Goal: Navigation & Orientation: Find specific page/section

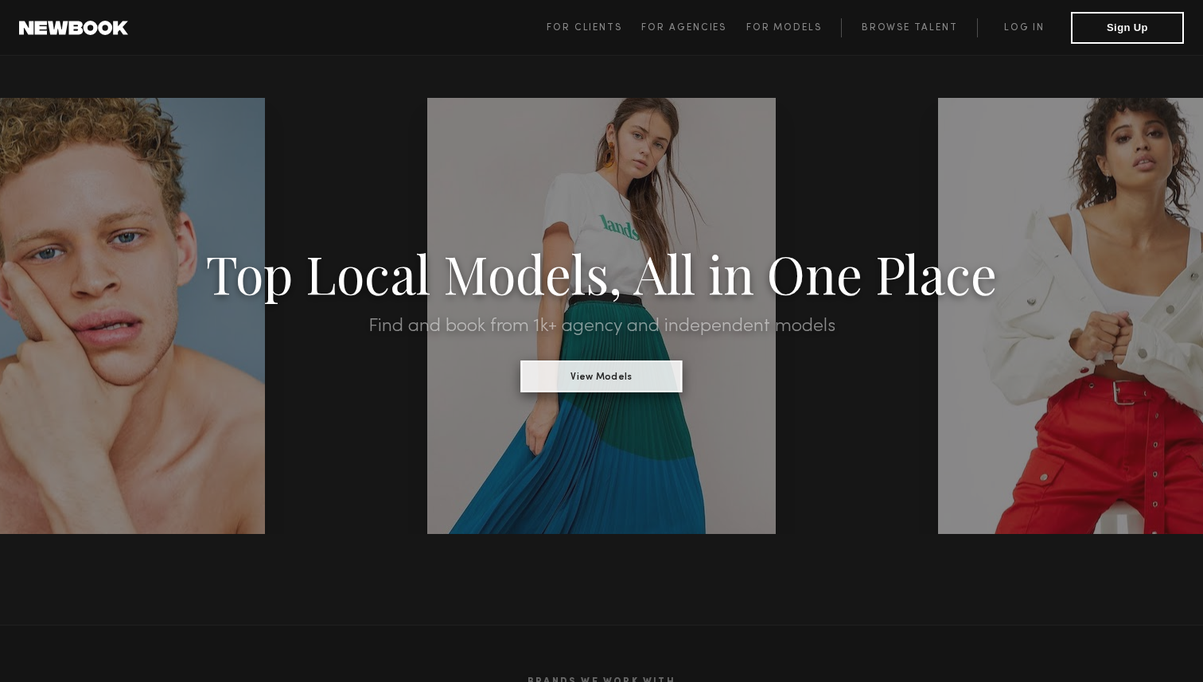
click at [624, 376] on button "View Models" at bounding box center [602, 377] width 162 height 32
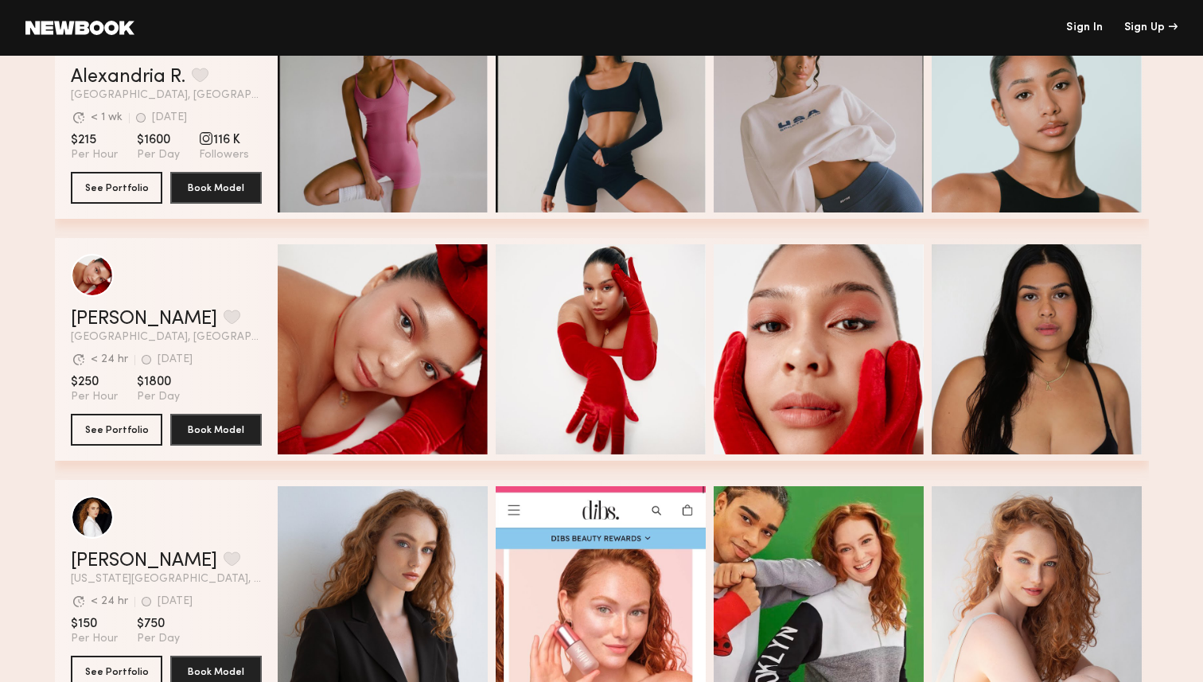
scroll to position [5348, 0]
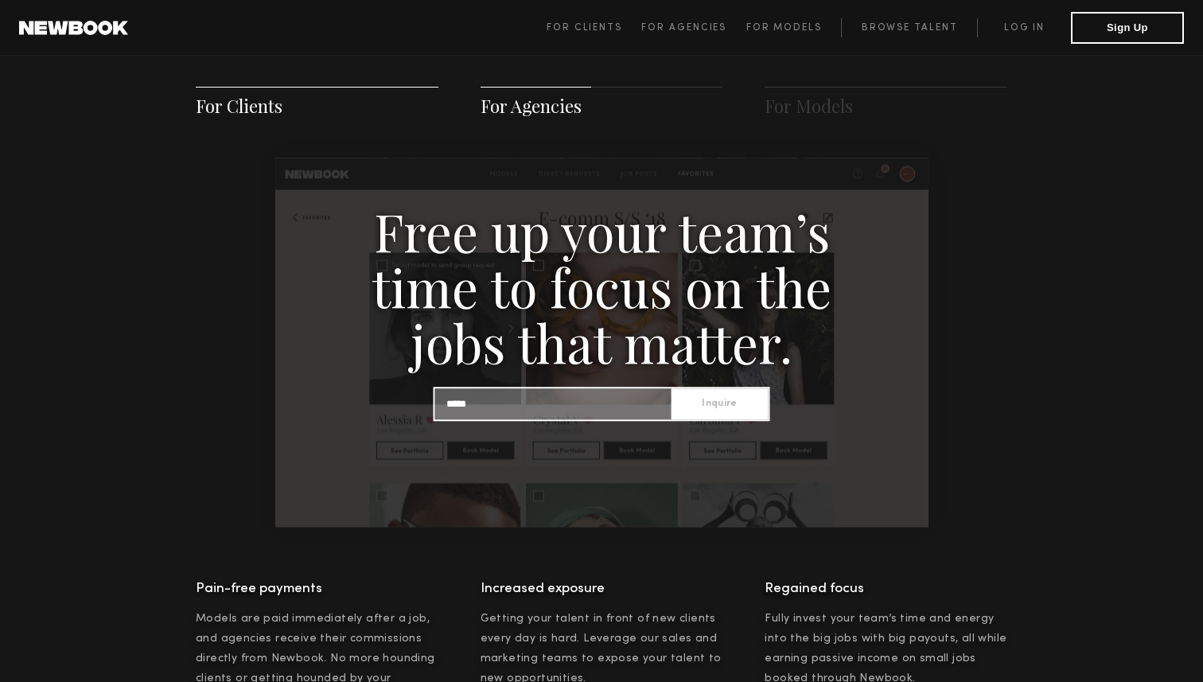
scroll to position [1879, 0]
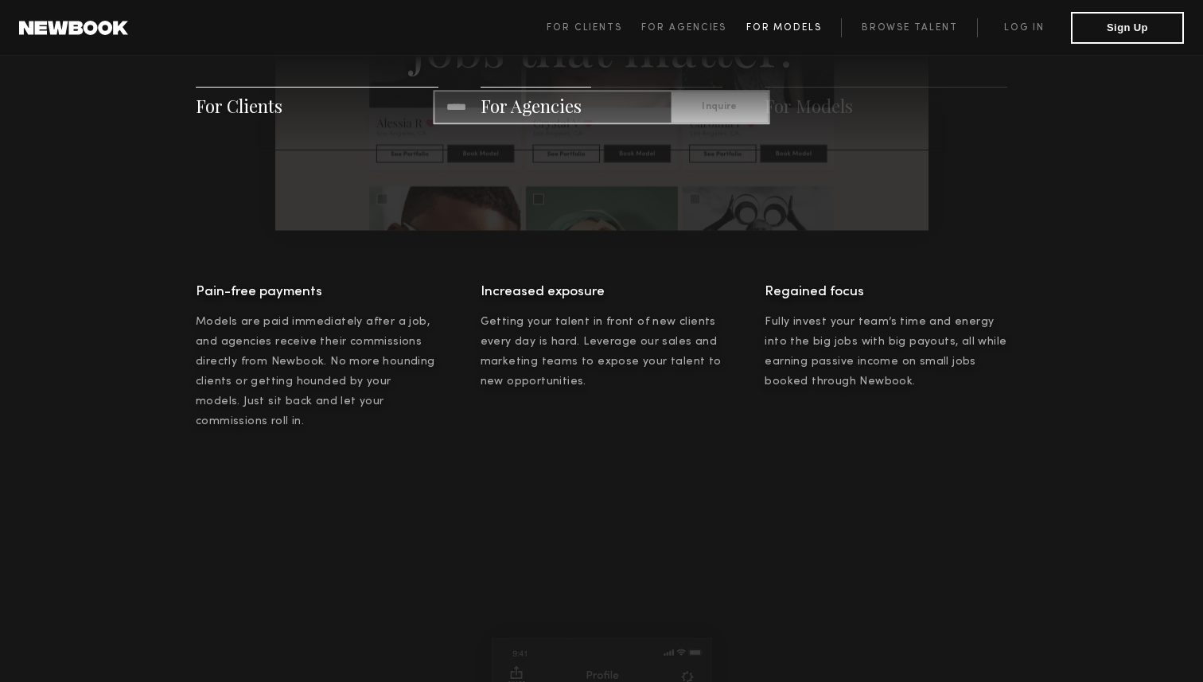
click at [793, 30] on span "For Models" at bounding box center [785, 28] width 76 height 10
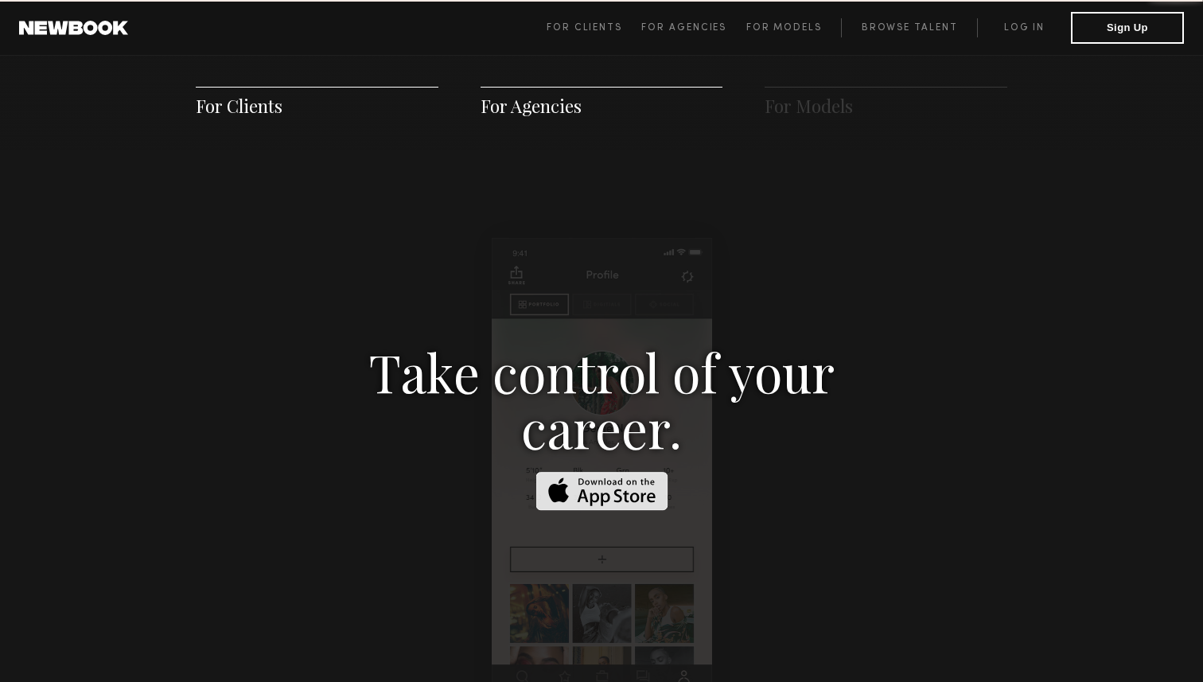
scroll to position [2291, 0]
